Goal: Task Accomplishment & Management: Use online tool/utility

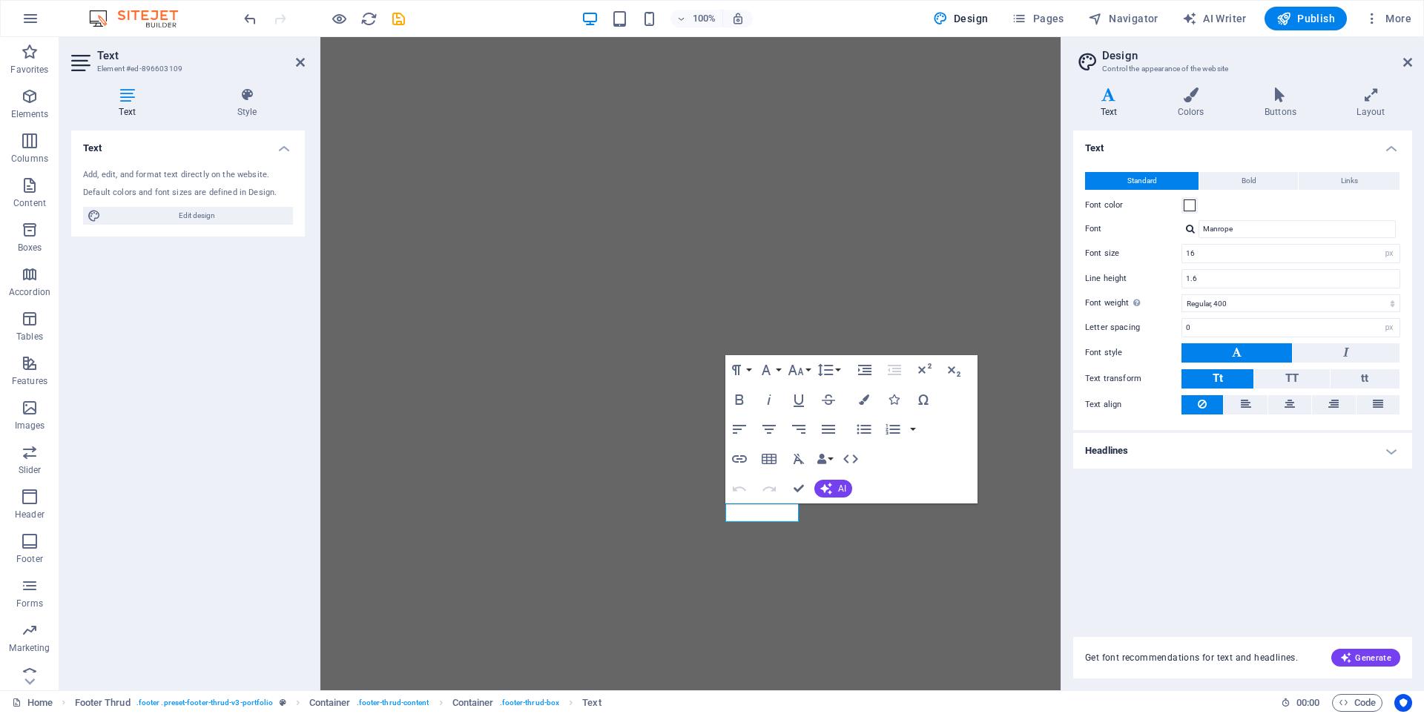
select select "px"
select select "400"
select select "px"
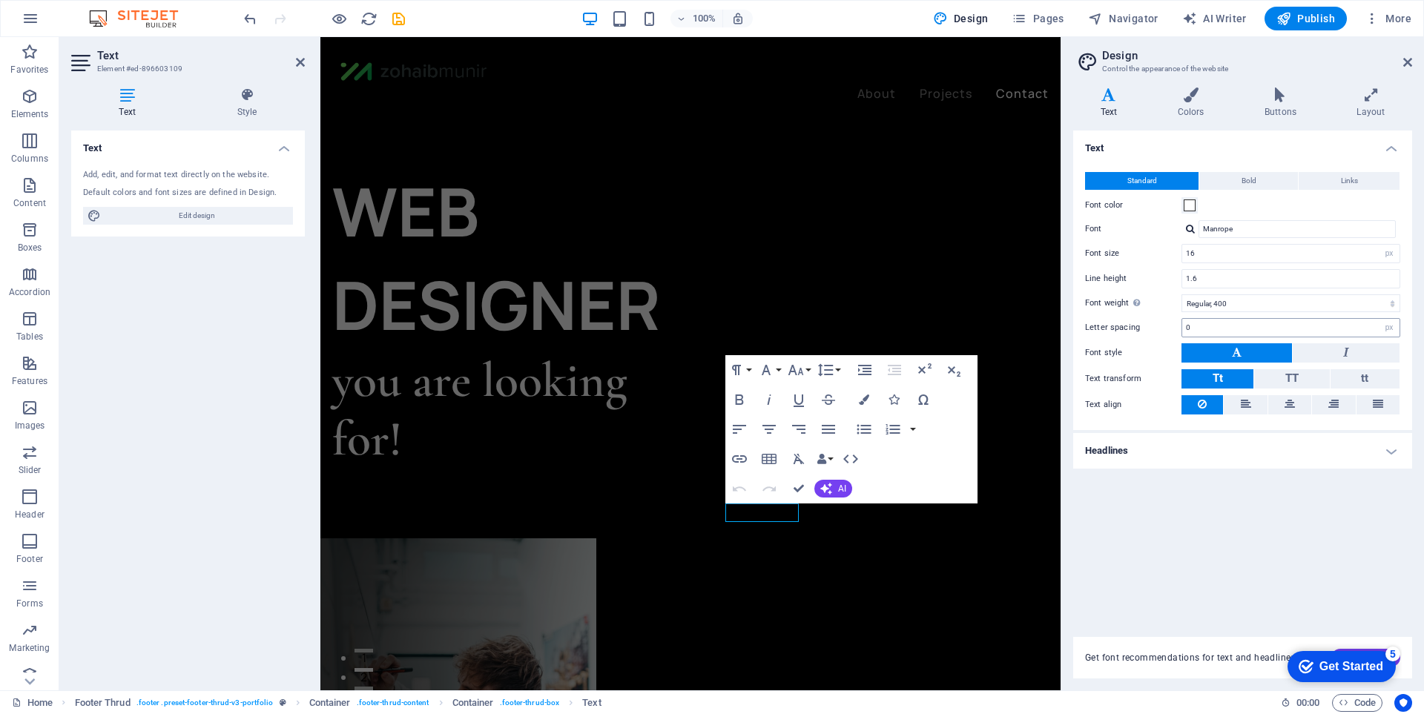
scroll to position [3567, 0]
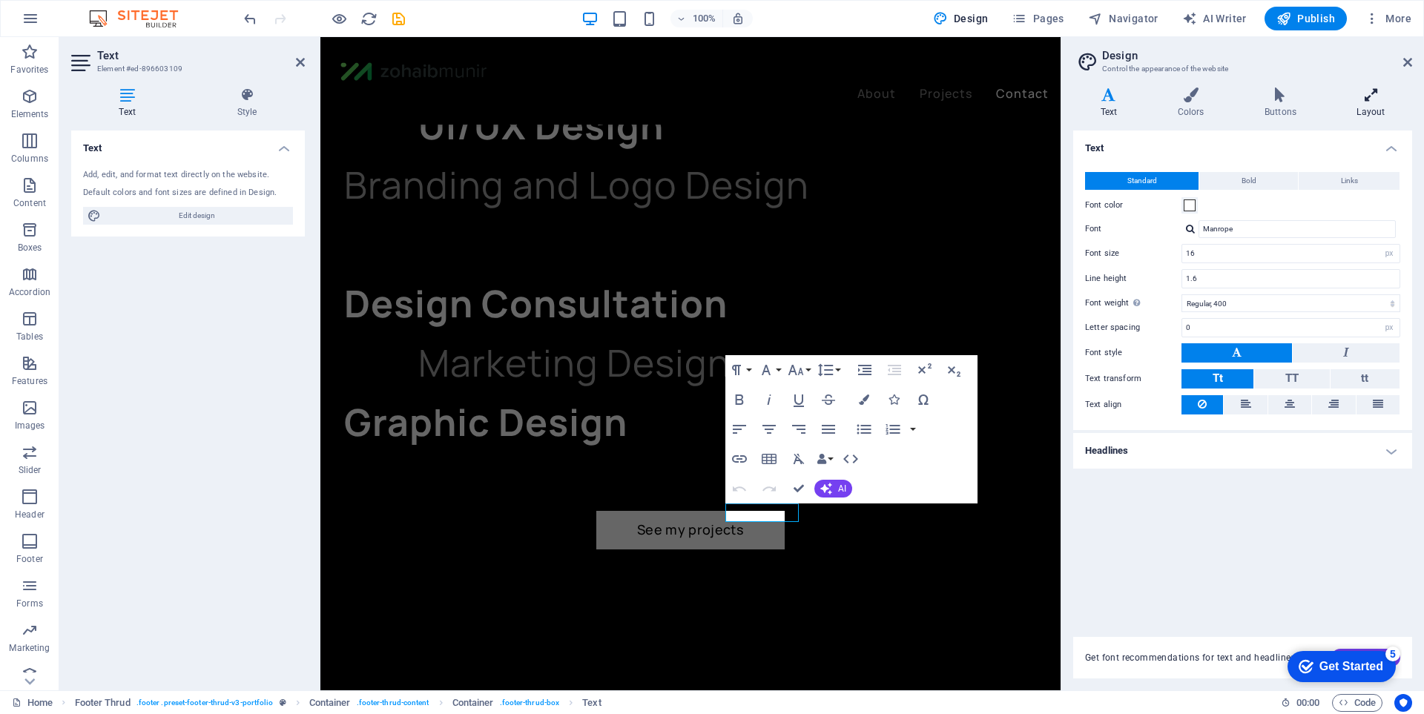
click at [1373, 111] on h4 "Layout" at bounding box center [1370, 102] width 82 height 31
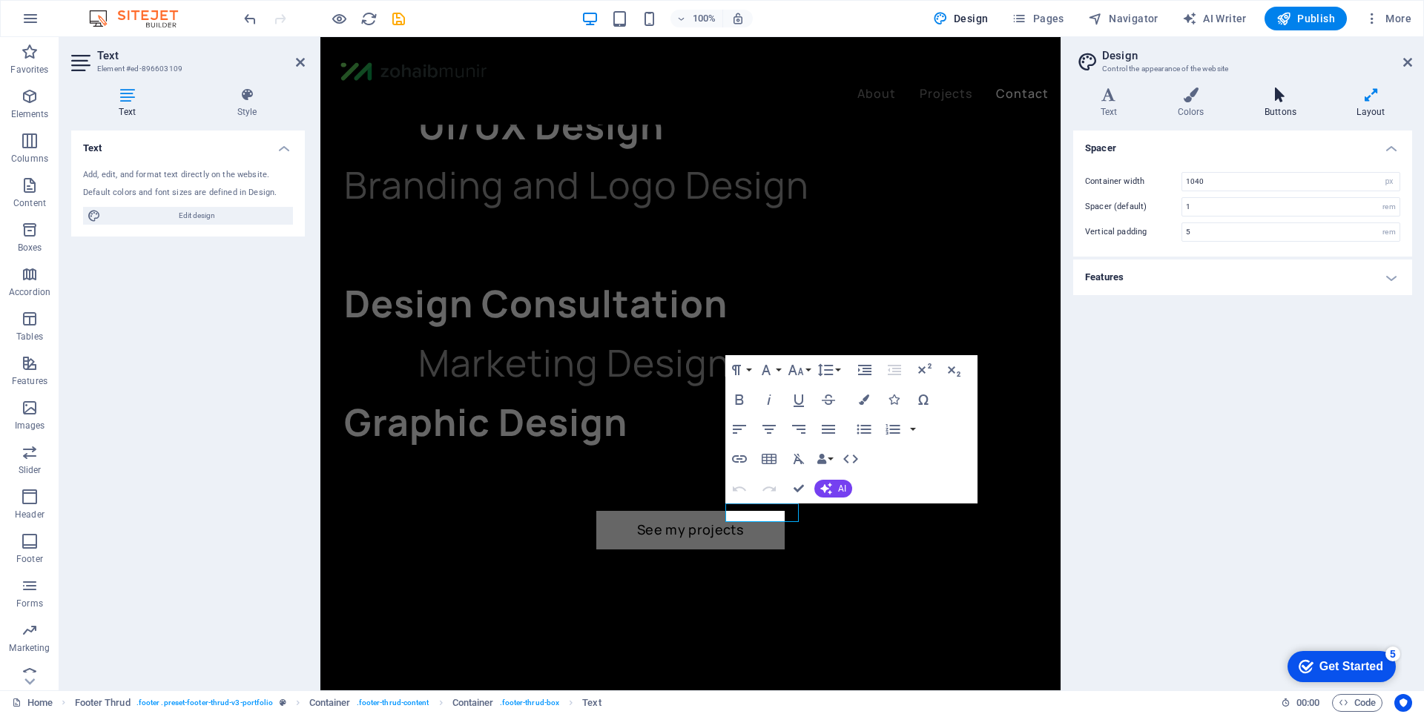
click at [1275, 106] on h4 "Buttons" at bounding box center [1283, 102] width 92 height 31
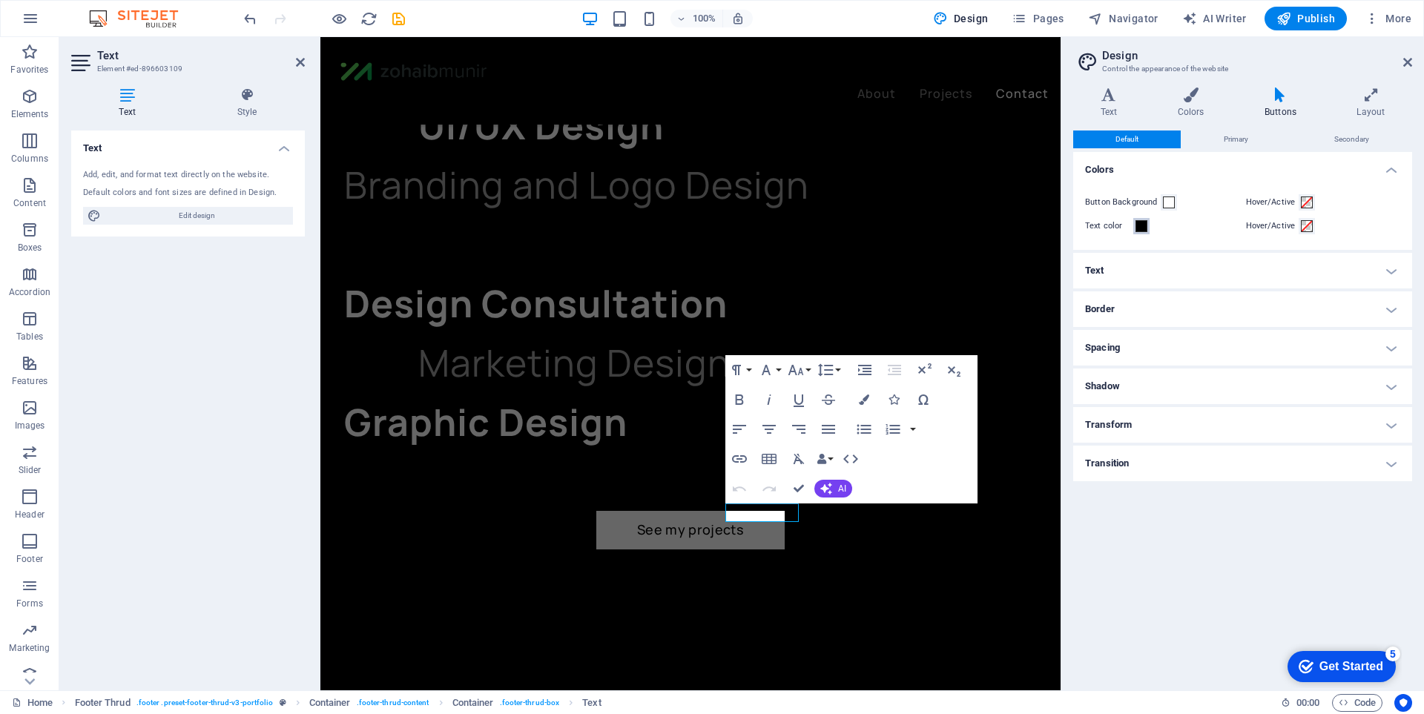
click at [1143, 230] on span at bounding box center [1141, 226] width 12 height 12
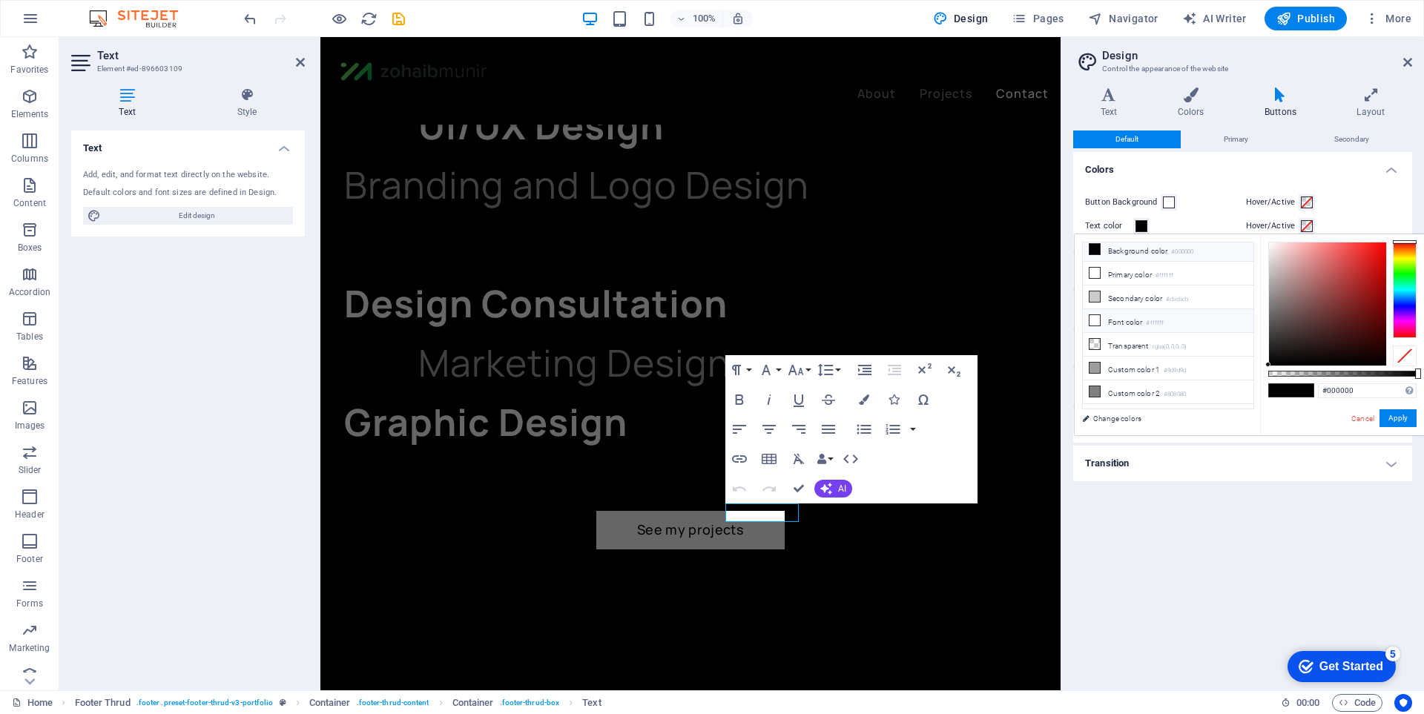
scroll to position [0, 0]
click at [1095, 254] on icon at bounding box center [1094, 253] width 10 height 10
click at [1368, 190] on div "Button Background Hover/Active Text color Hover/Active" at bounding box center [1242, 214] width 345 height 71
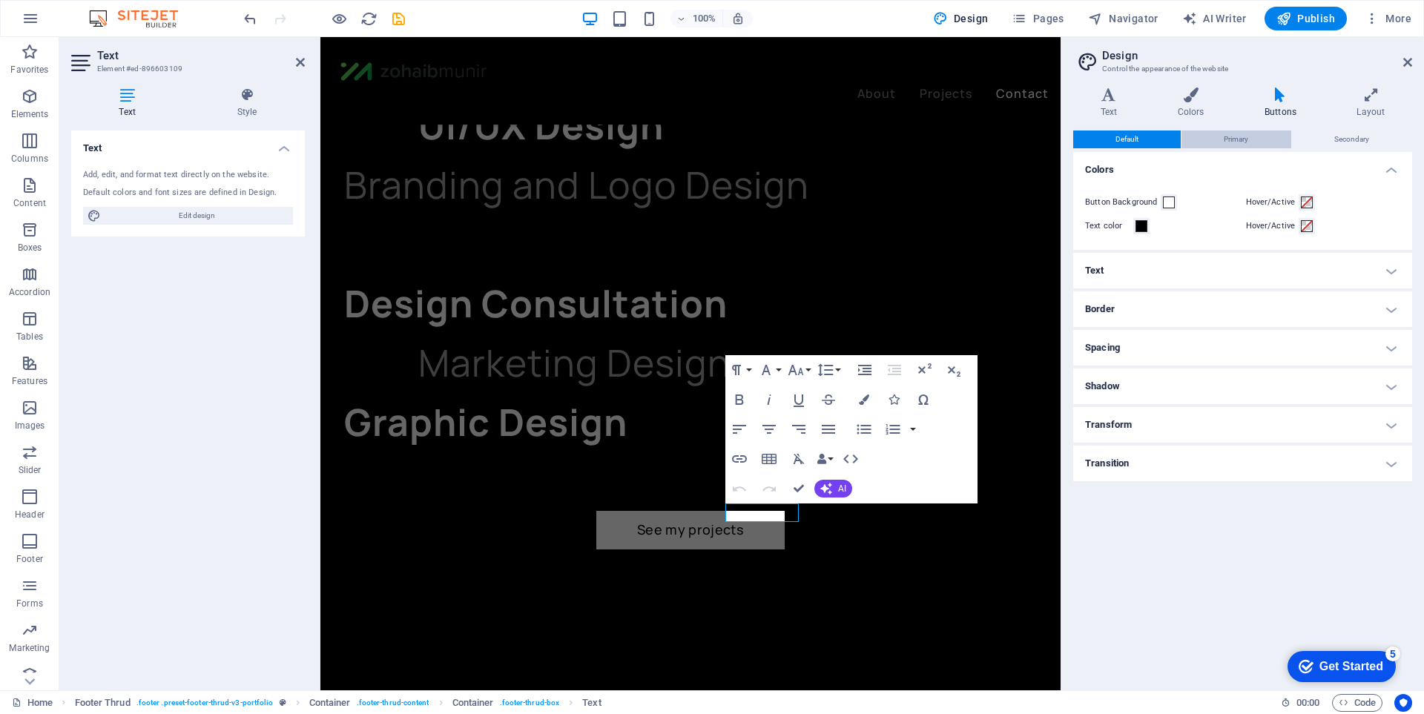
click at [1225, 144] on span "Primary" at bounding box center [1235, 139] width 24 height 18
click at [1360, 144] on span "Secondary" at bounding box center [1351, 139] width 35 height 18
click at [1260, 142] on button "Primary" at bounding box center [1235, 139] width 109 height 18
click at [1202, 102] on icon at bounding box center [1190, 94] width 81 height 15
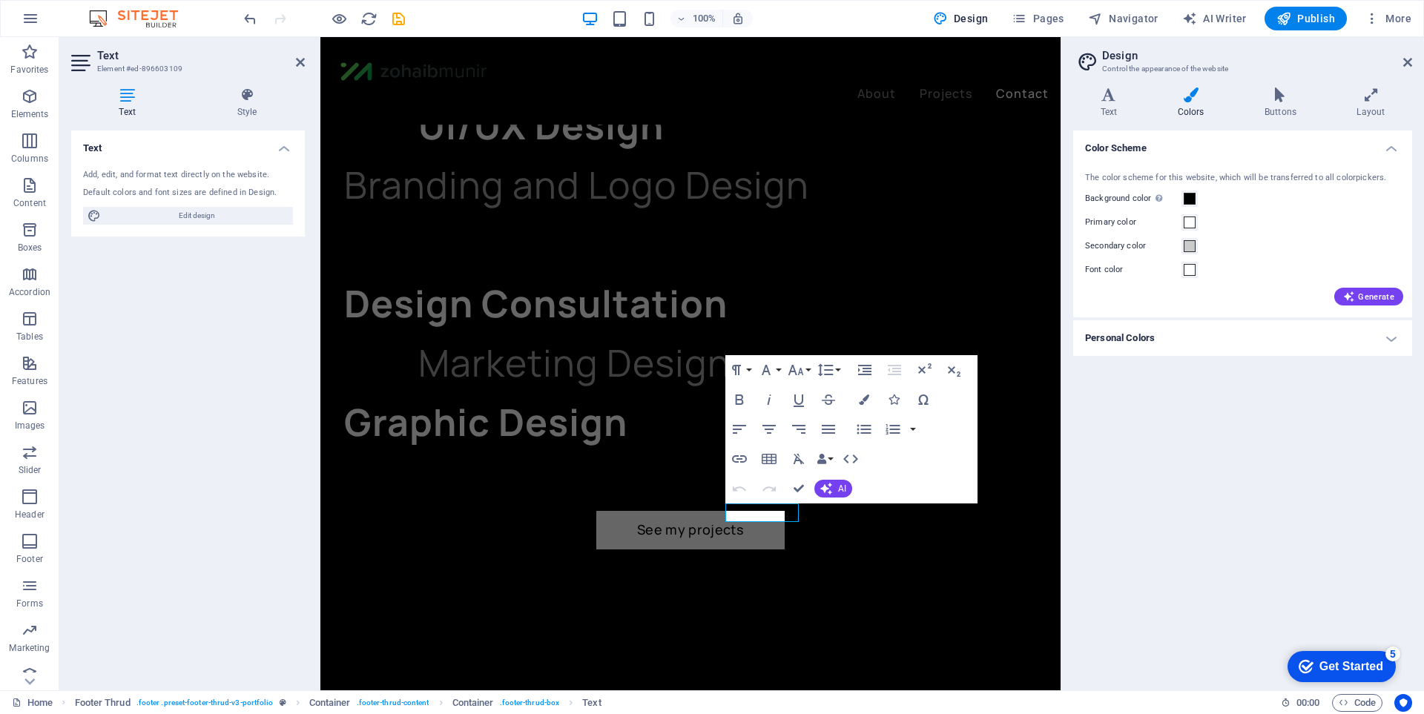
click at [1150, 346] on h4 "Personal Colors" at bounding box center [1242, 338] width 339 height 36
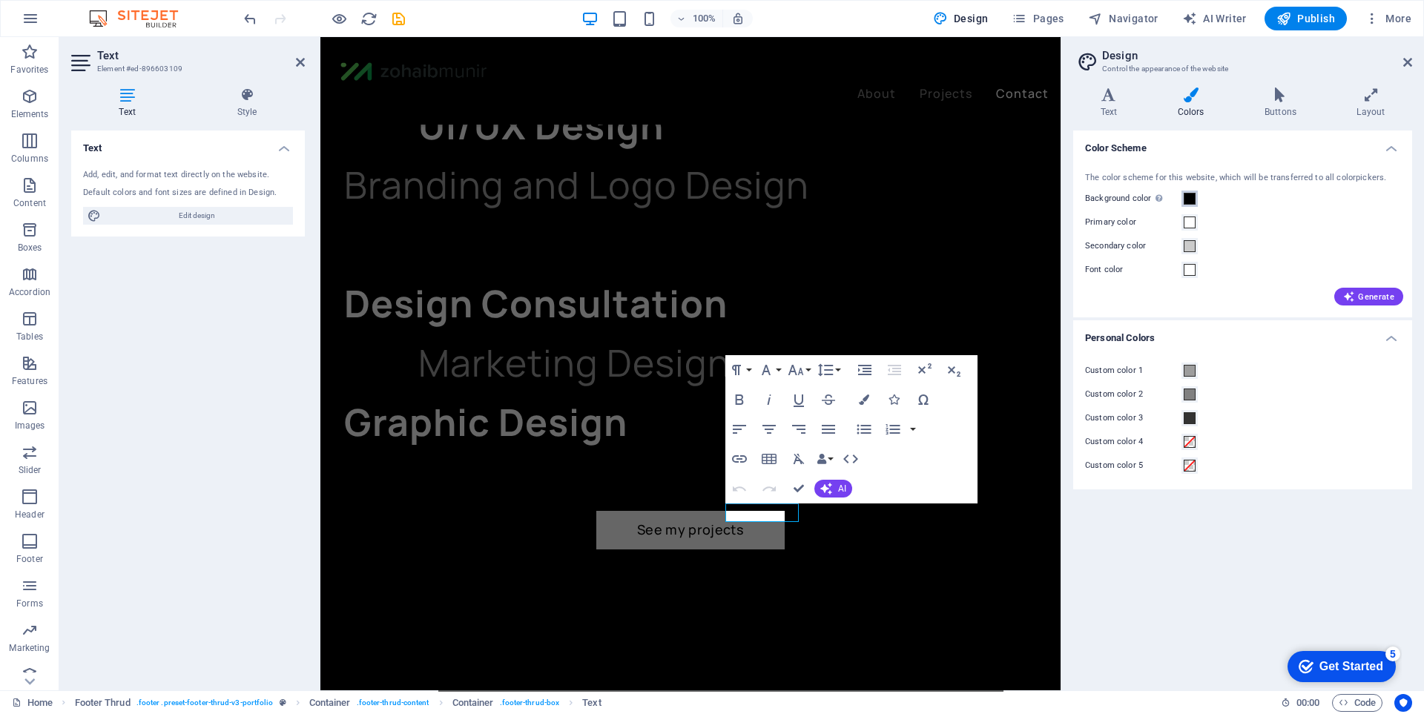
click at [1192, 194] on span at bounding box center [1189, 199] width 12 height 12
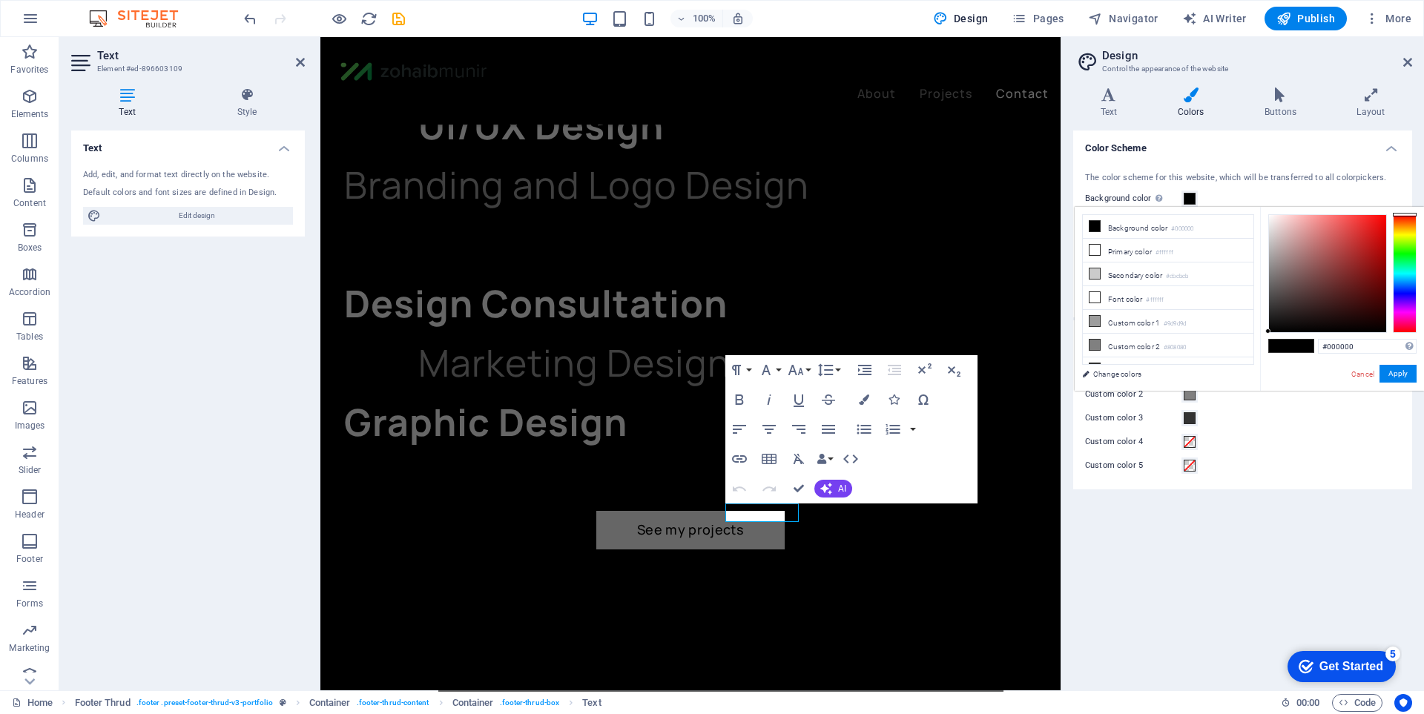
click at [1307, 586] on div "Color Scheme The color scheme for this website, which will be transferred to al…" at bounding box center [1242, 404] width 339 height 548
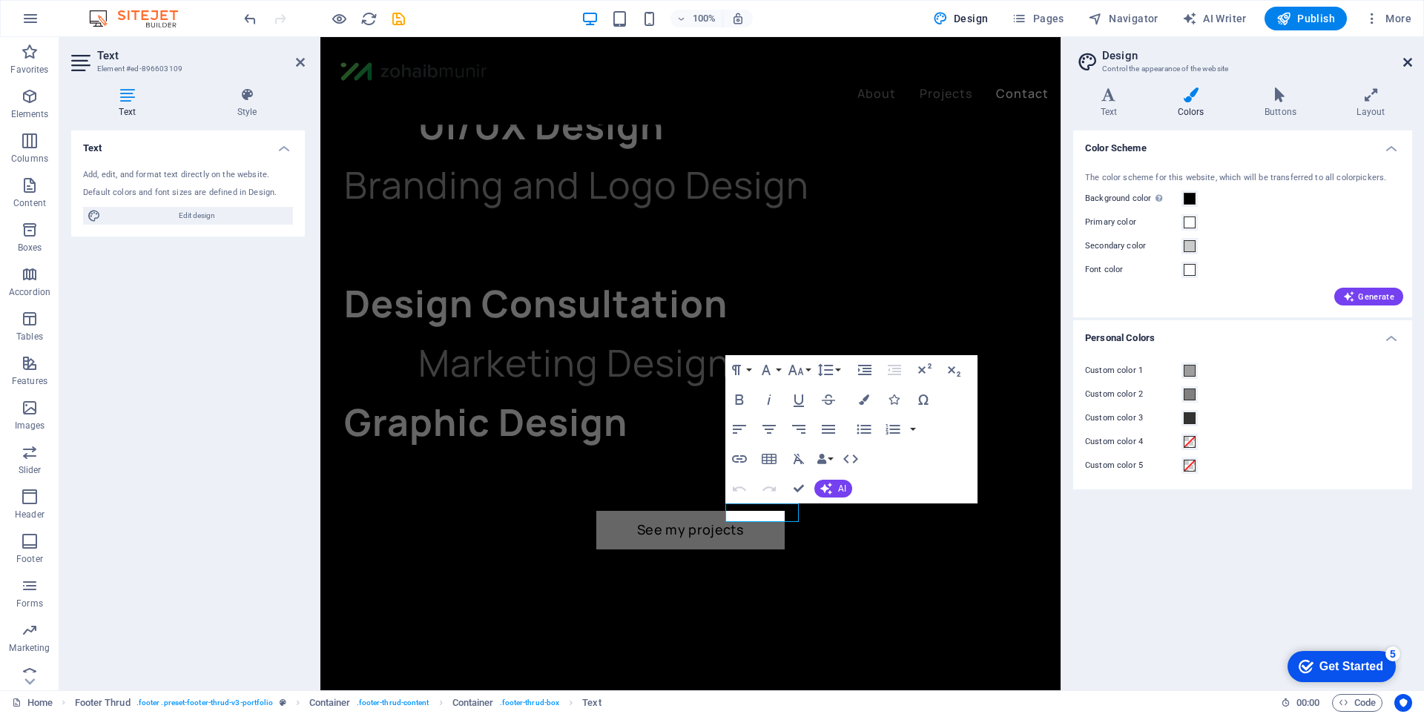
drag, startPoint x: 1406, startPoint y: 63, endPoint x: 149, endPoint y: 242, distance: 1270.1
click at [1406, 63] on icon at bounding box center [1407, 62] width 9 height 12
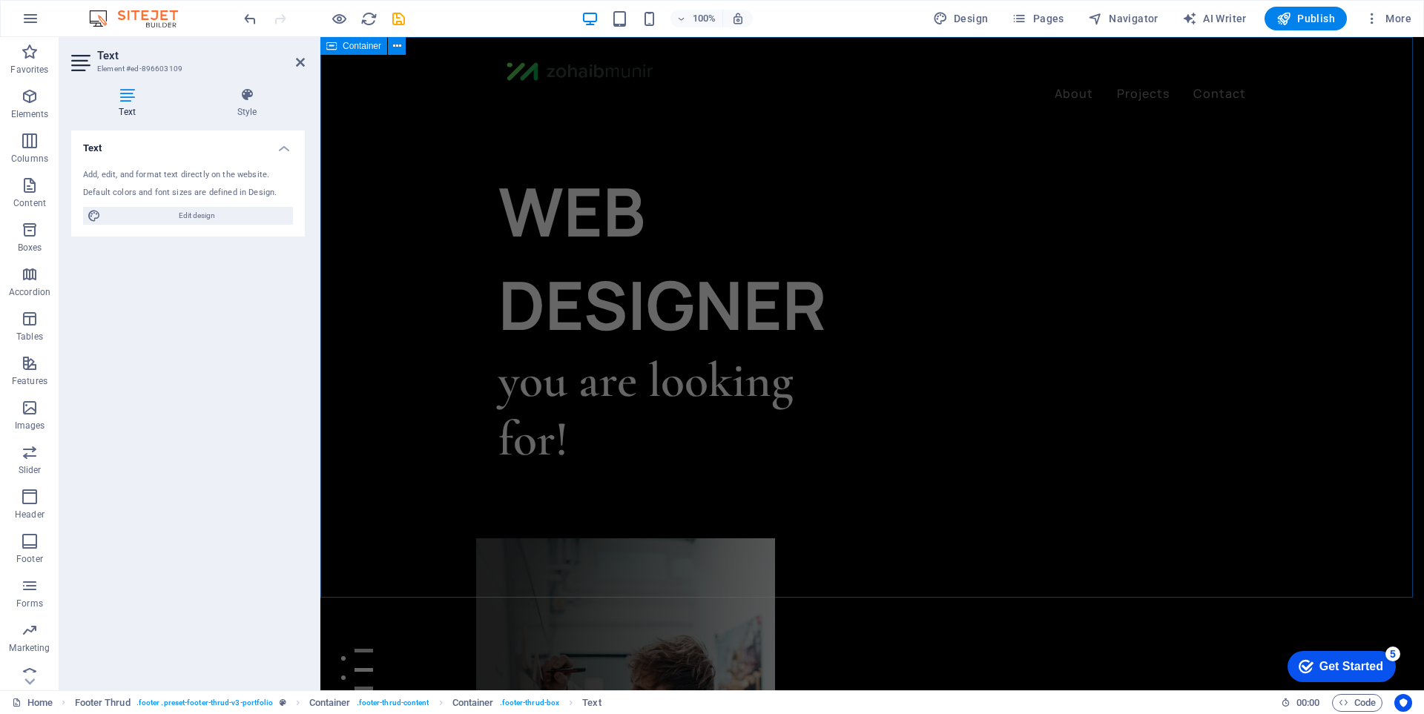
click at [1125, 121] on div "WEB DESIGNER you are looking for! Let’s talk My projects" at bounding box center [871, 691] width 1103 height 1308
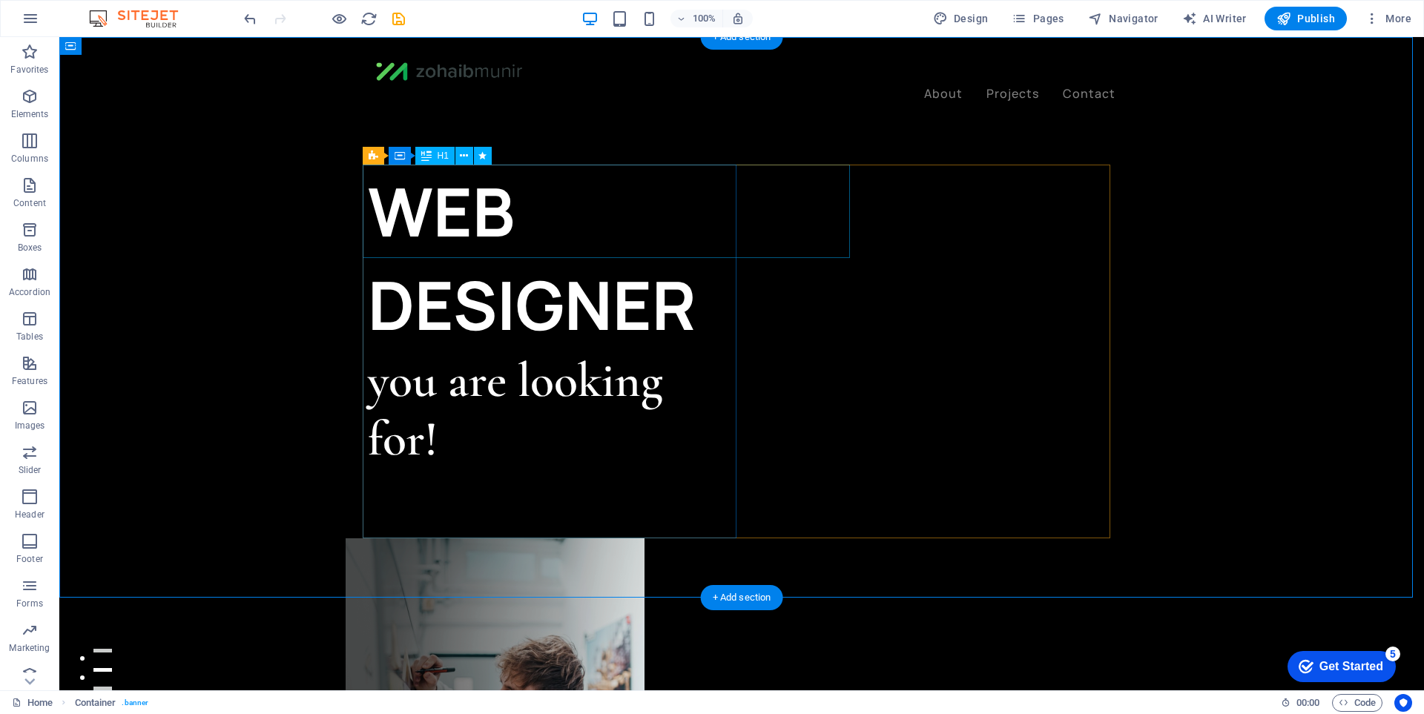
click at [655, 225] on div "WEB DESIGNER" at bounding box center [555, 258] width 374 height 187
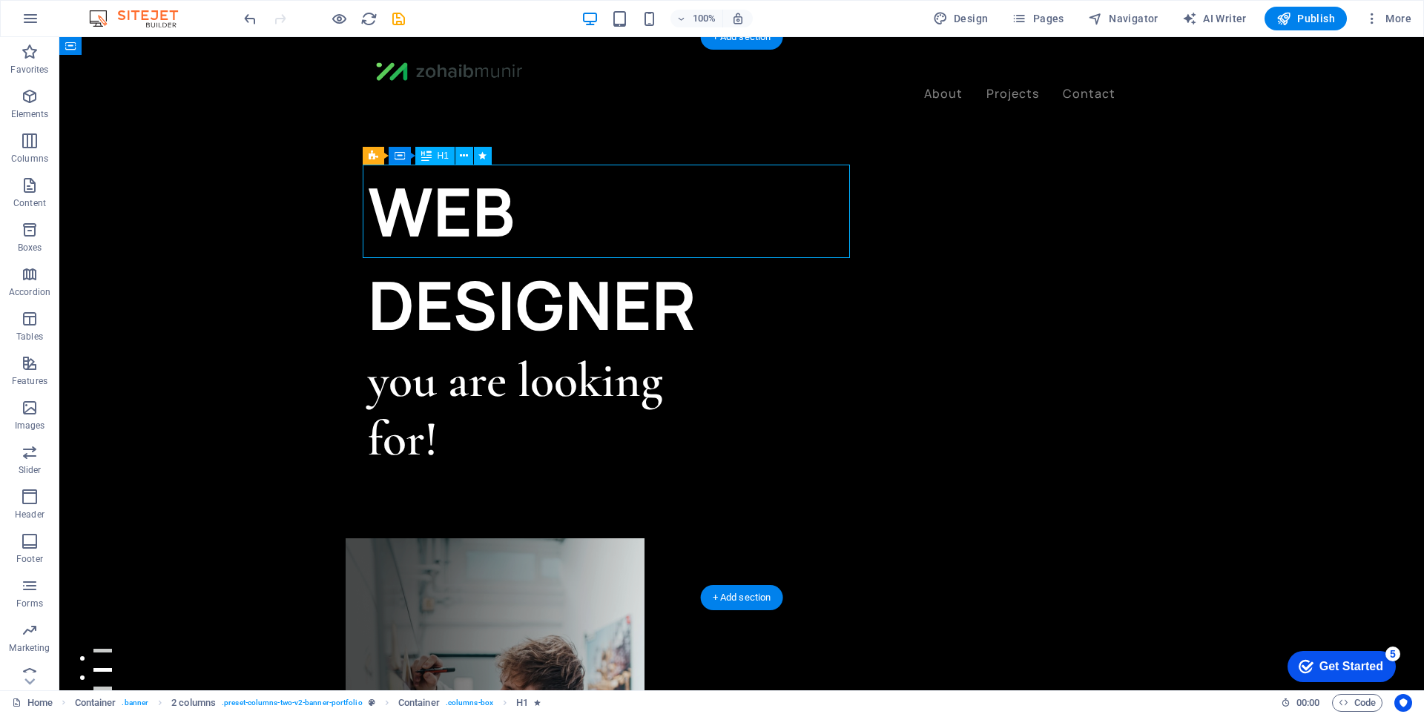
click at [655, 225] on div "WEB DESIGNER" at bounding box center [555, 258] width 374 height 187
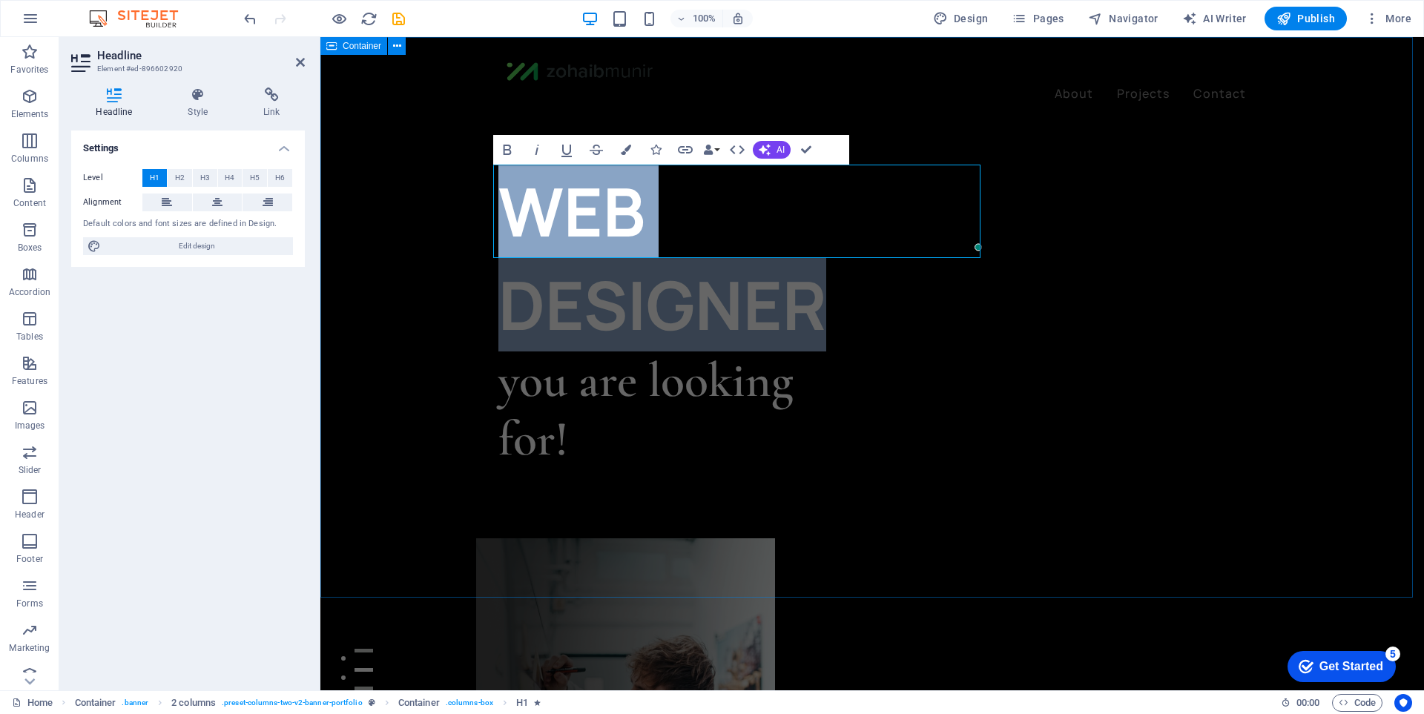
click at [450, 293] on div "WEB DESIGNER you are looking for! Let’s talk My projects" at bounding box center [871, 691] width 1103 height 1308
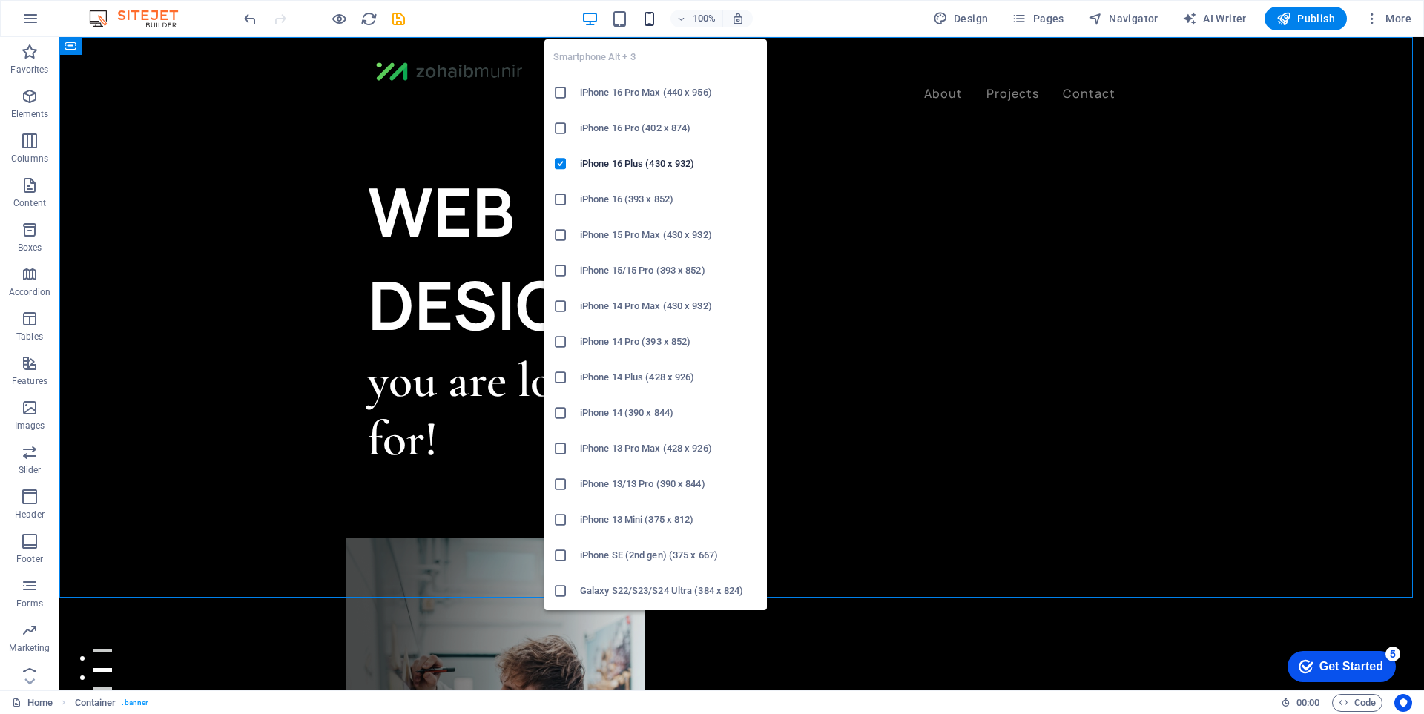
click at [655, 19] on icon "button" at bounding box center [649, 18] width 17 height 17
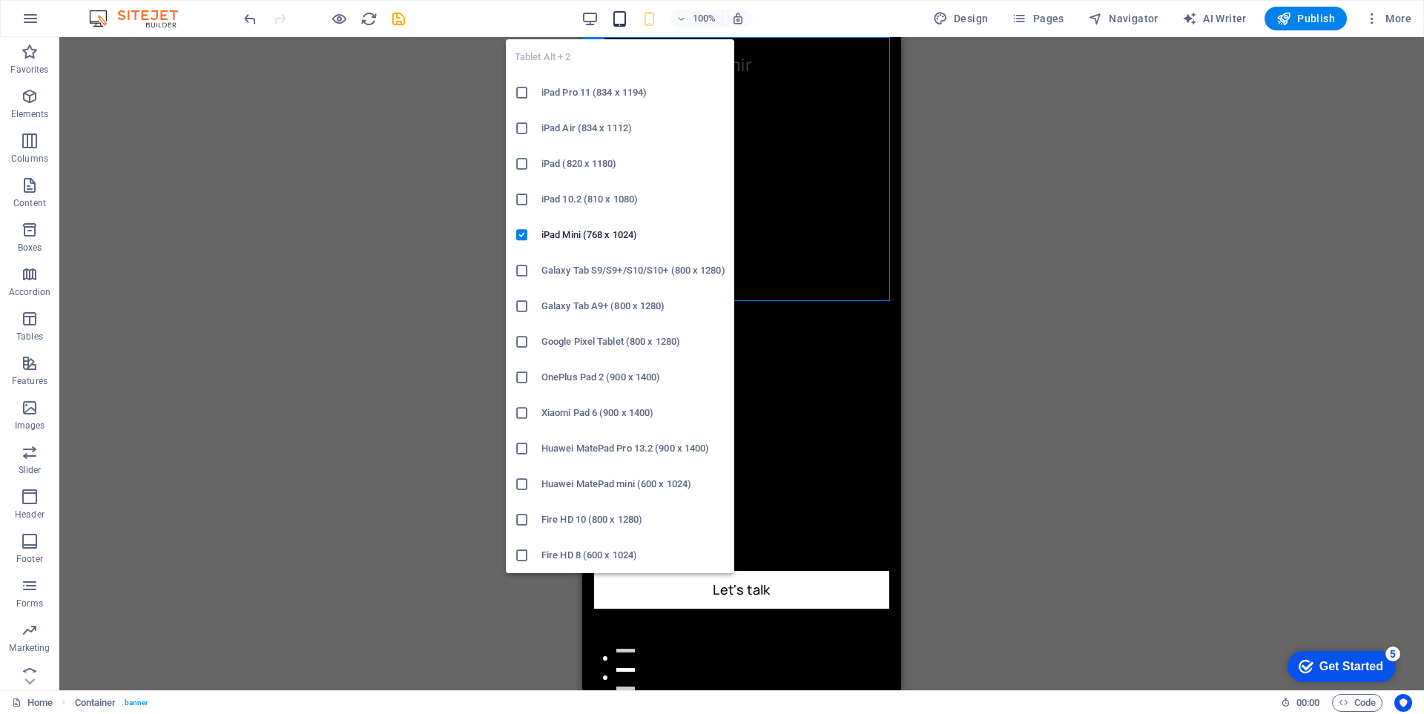
click at [620, 19] on icon "button" at bounding box center [619, 18] width 17 height 17
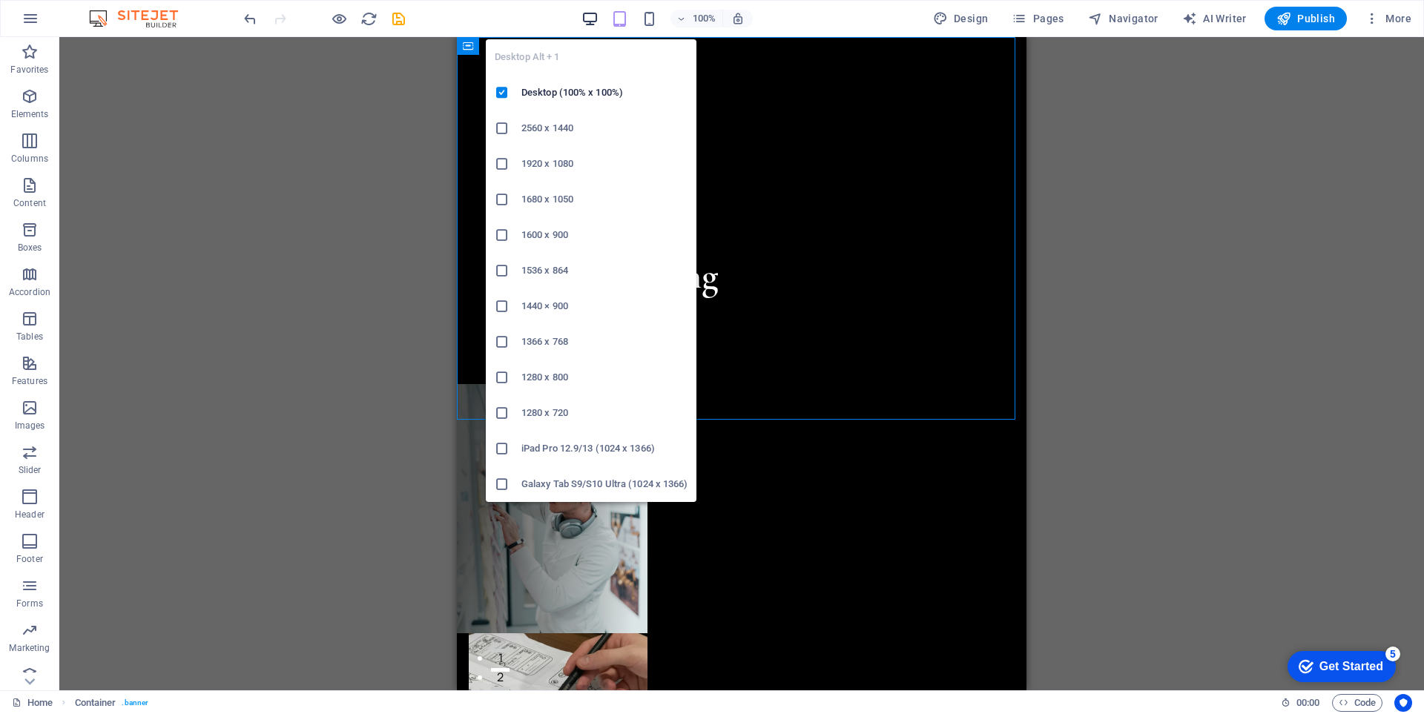
click at [592, 20] on icon "button" at bounding box center [589, 18] width 17 height 17
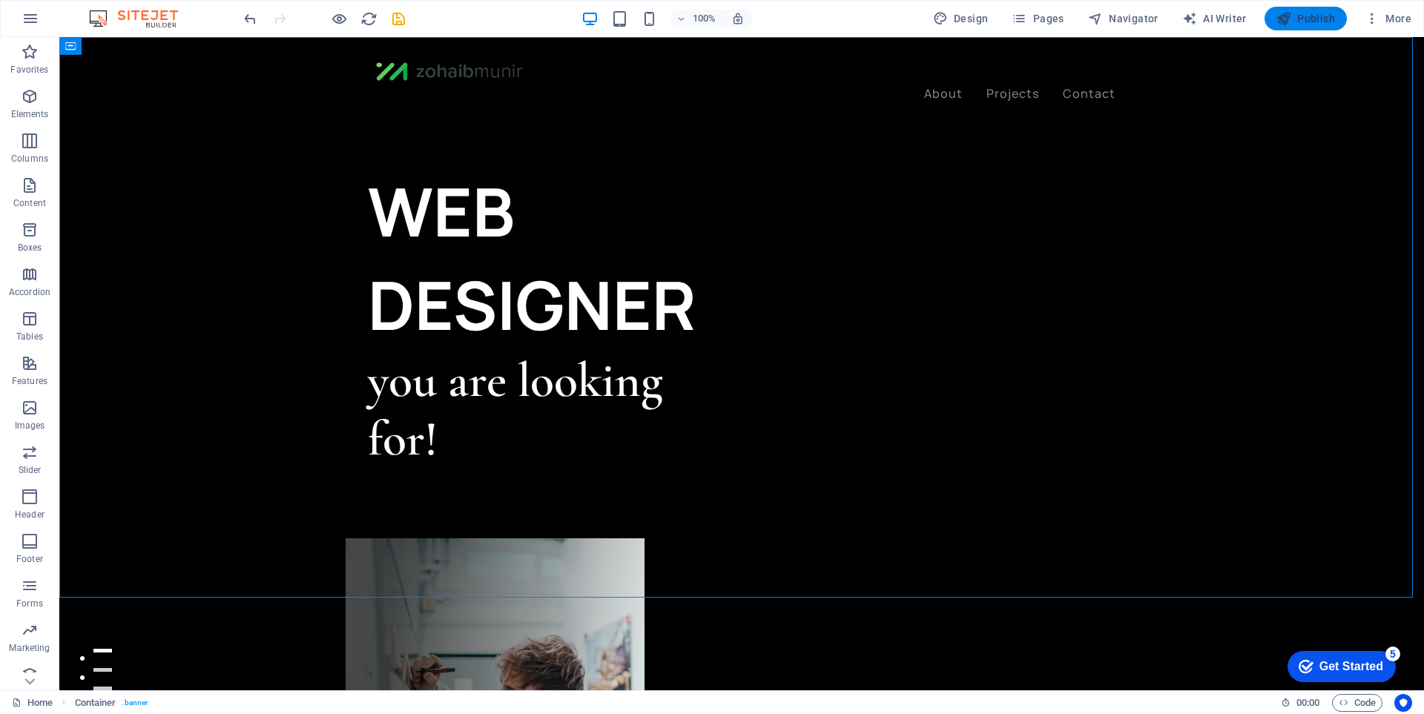
click at [1313, 19] on span "Publish" at bounding box center [1305, 18] width 59 height 15
